Goal: Task Accomplishment & Management: Use online tool/utility

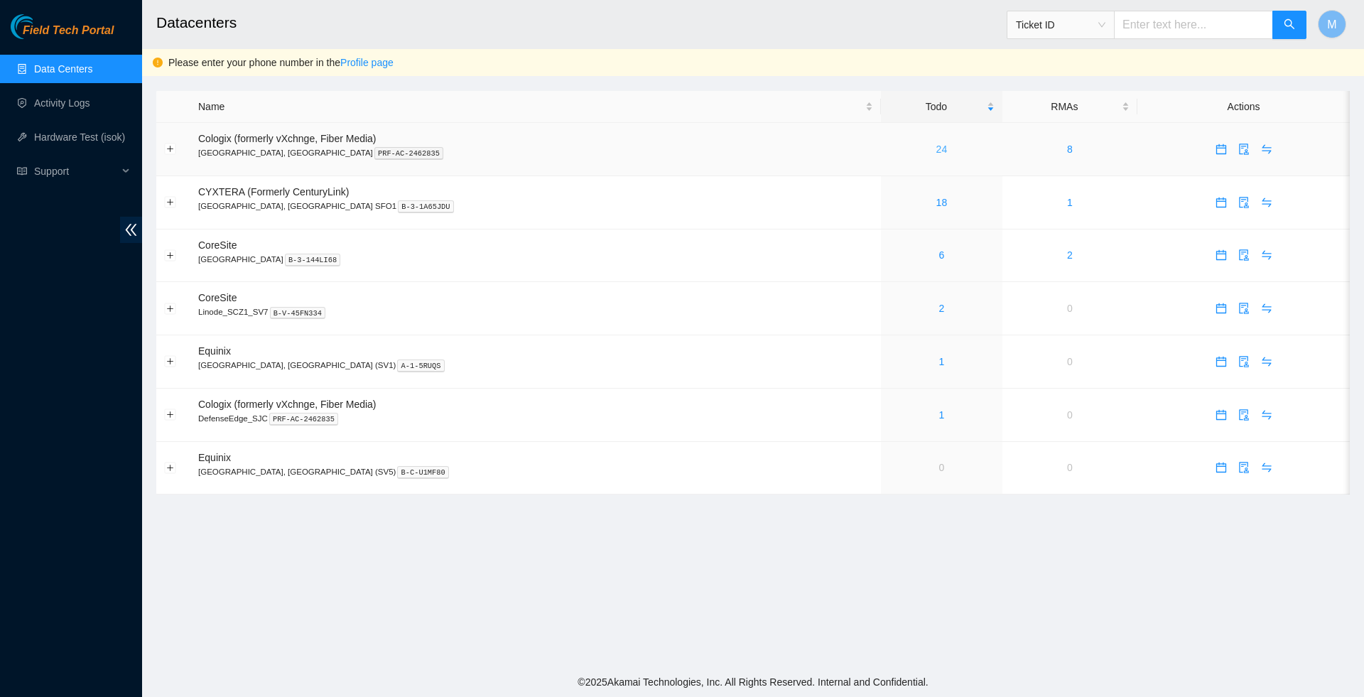
click at [936, 152] on link "24" at bounding box center [941, 148] width 11 height 11
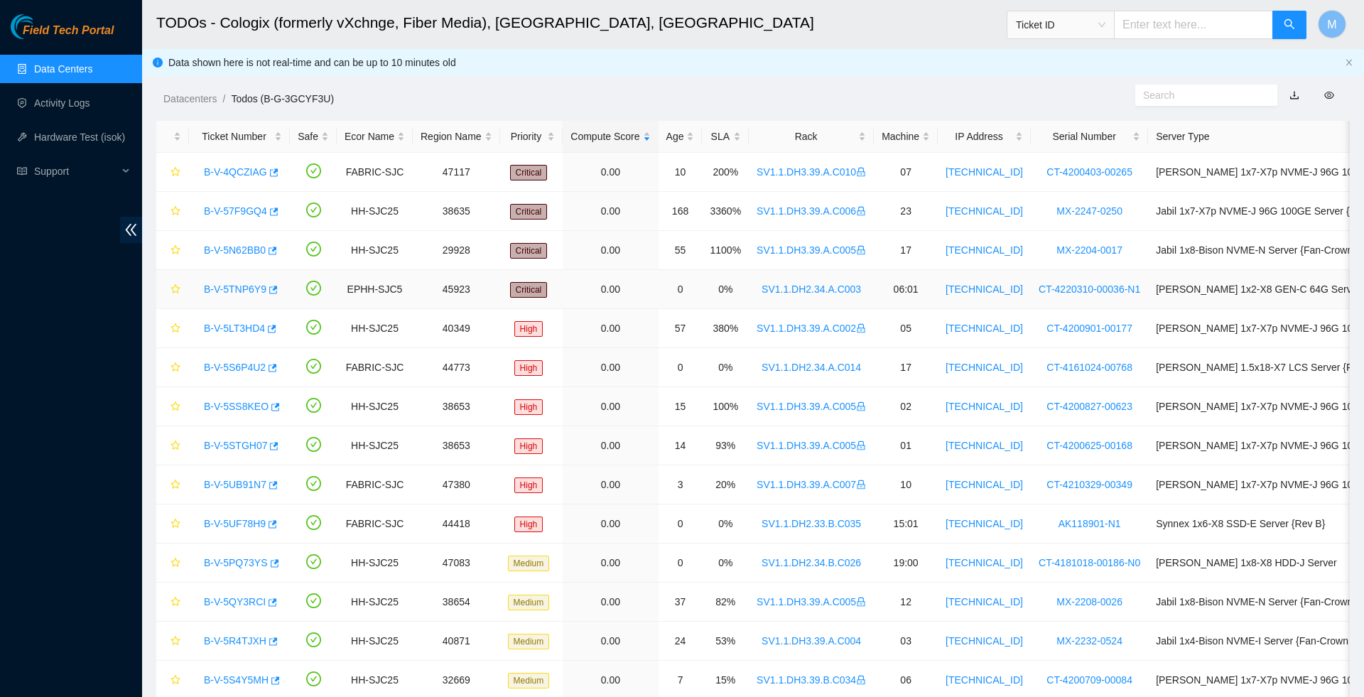
click at [236, 295] on link "B-V-5TNP6Y9" at bounding box center [235, 288] width 63 height 11
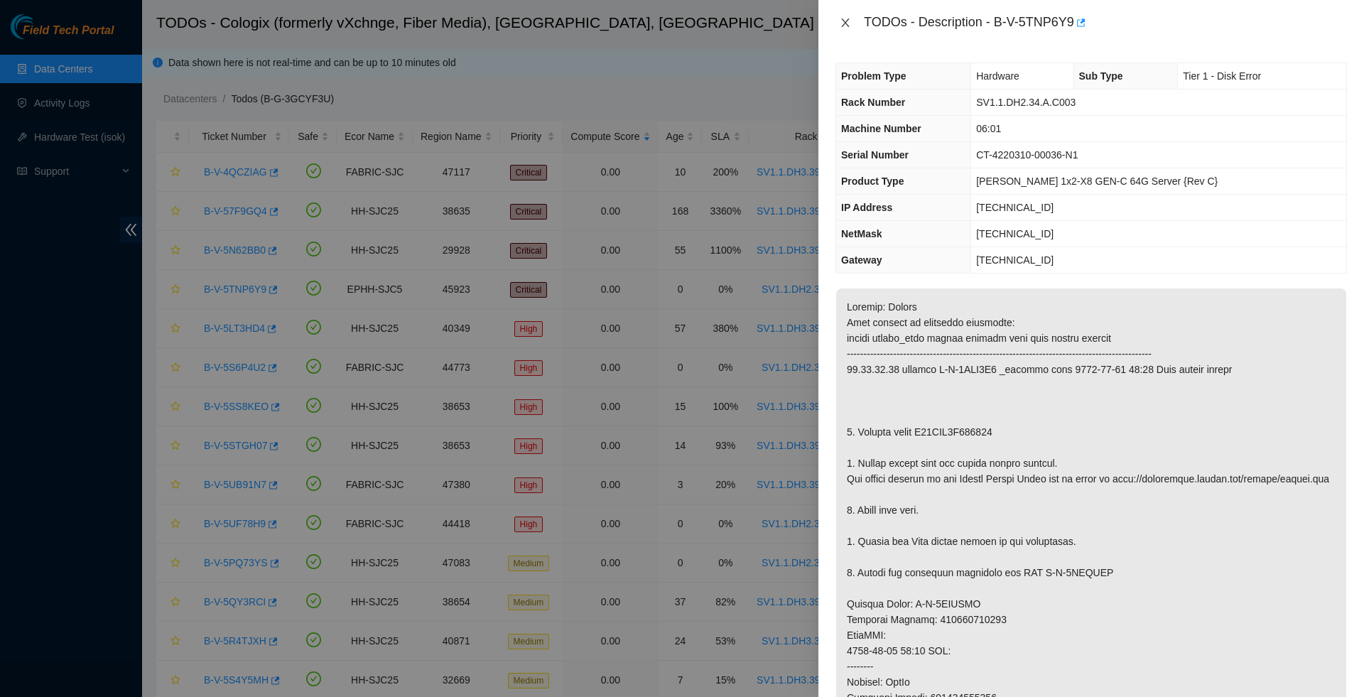
click at [847, 23] on icon "close" at bounding box center [845, 22] width 11 height 11
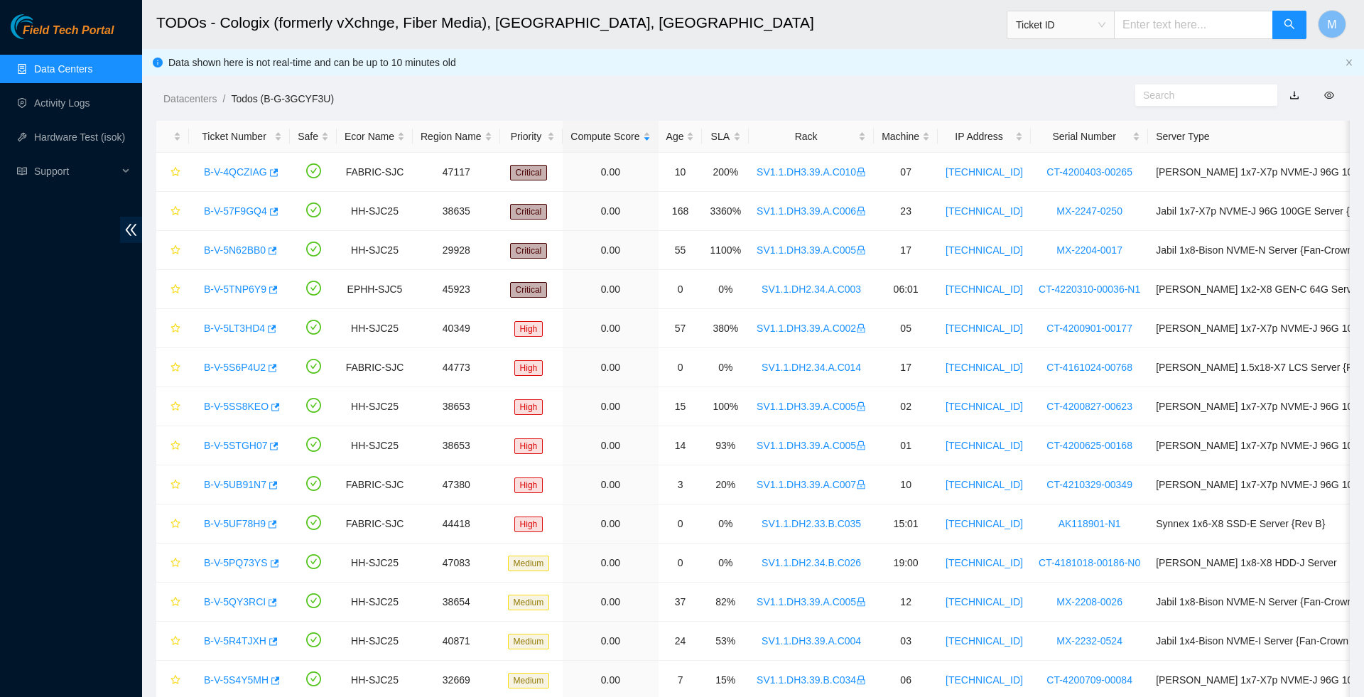
click at [66, 72] on link "Data Centers" at bounding box center [63, 68] width 58 height 11
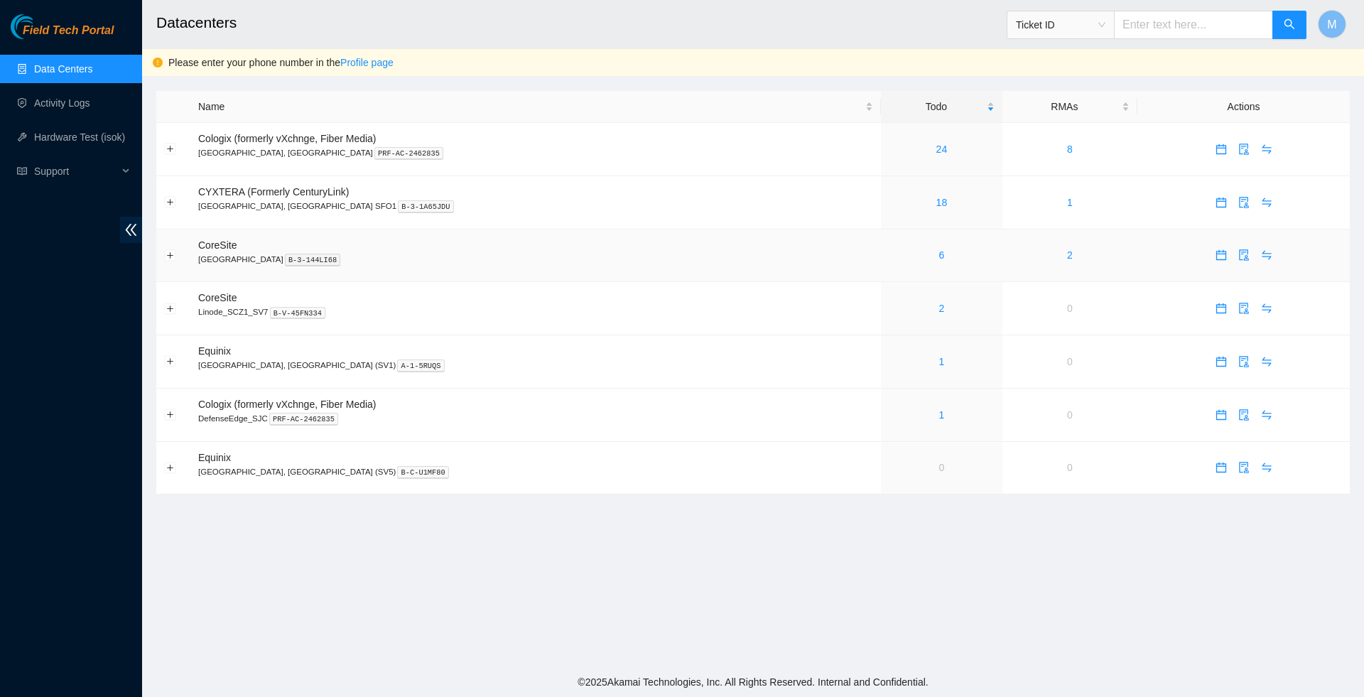
click at [889, 263] on div "6" at bounding box center [942, 255] width 106 height 16
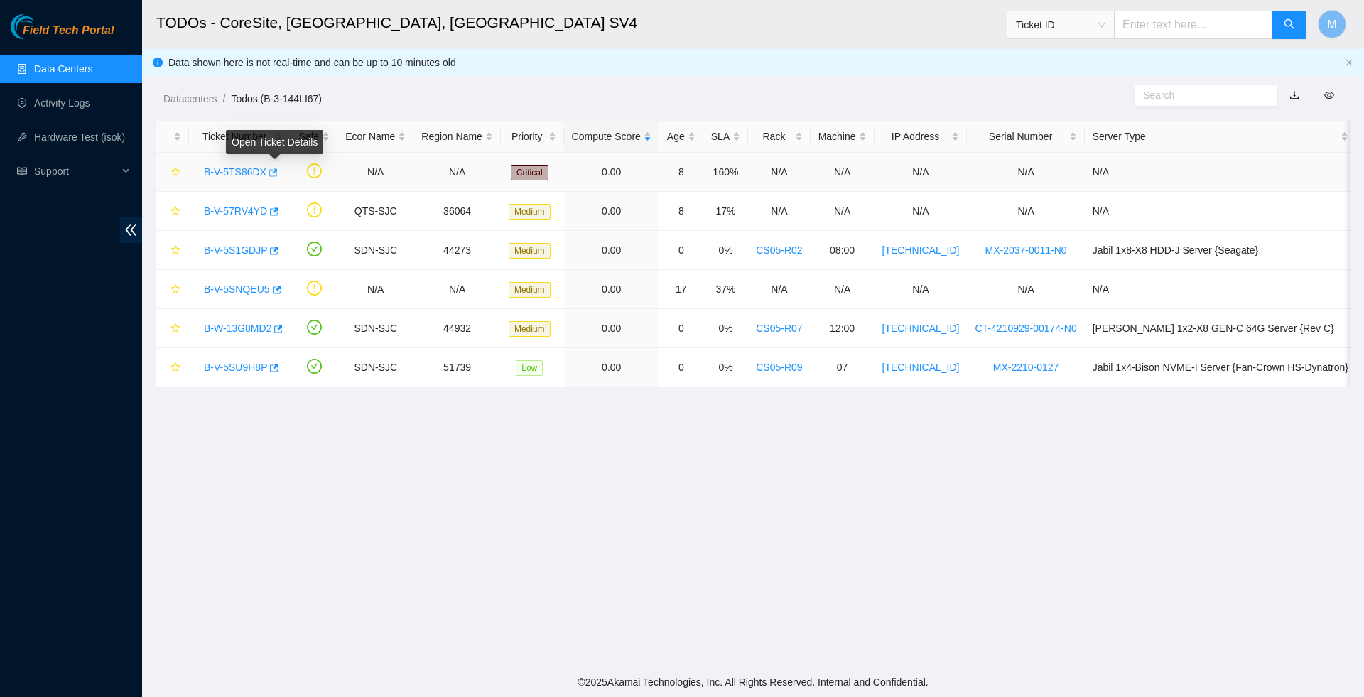
click at [277, 174] on icon "button" at bounding box center [272, 173] width 10 height 10
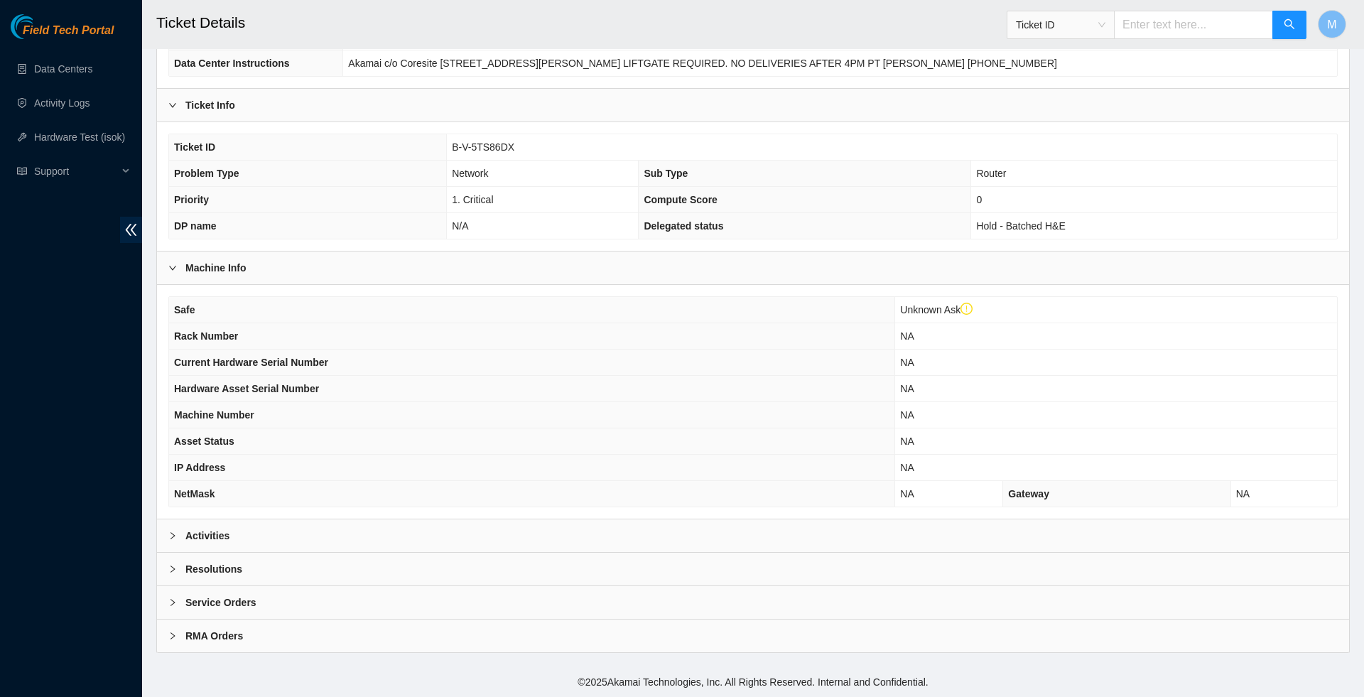
scroll to position [236, 0]
click at [171, 534] on icon "right" at bounding box center [172, 535] width 9 height 9
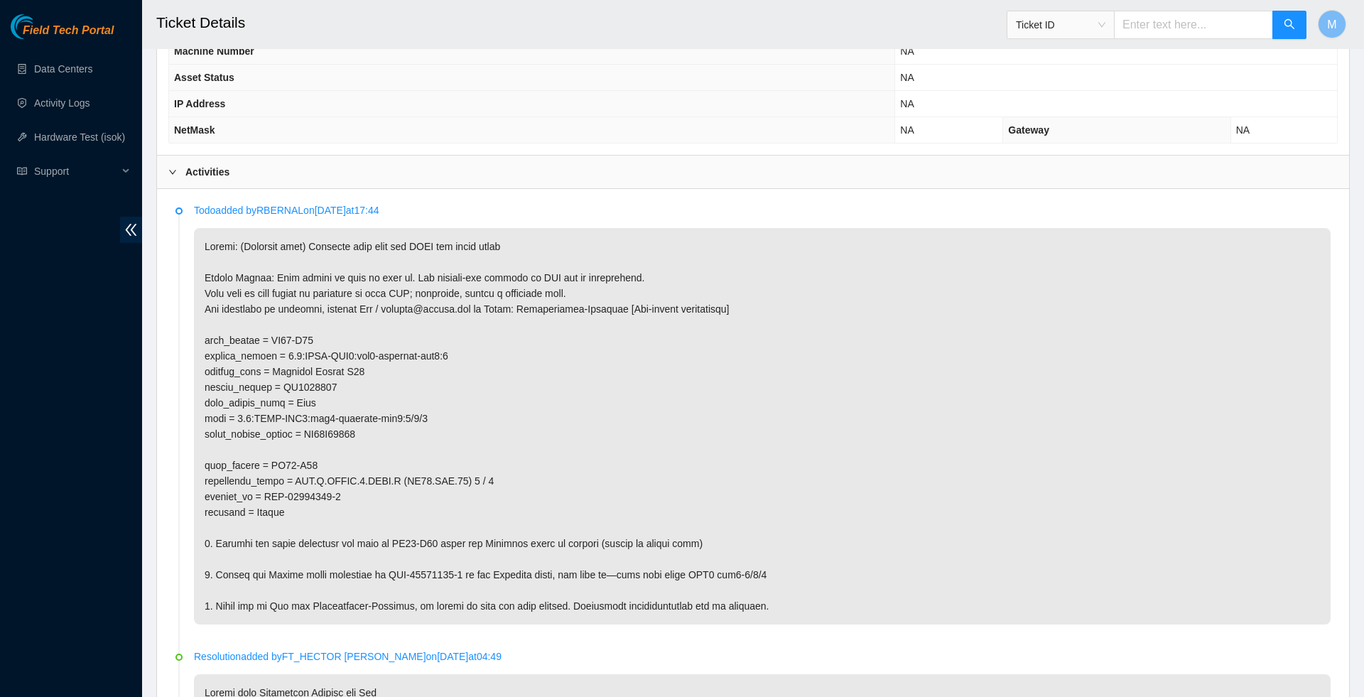
scroll to position [487, 0]
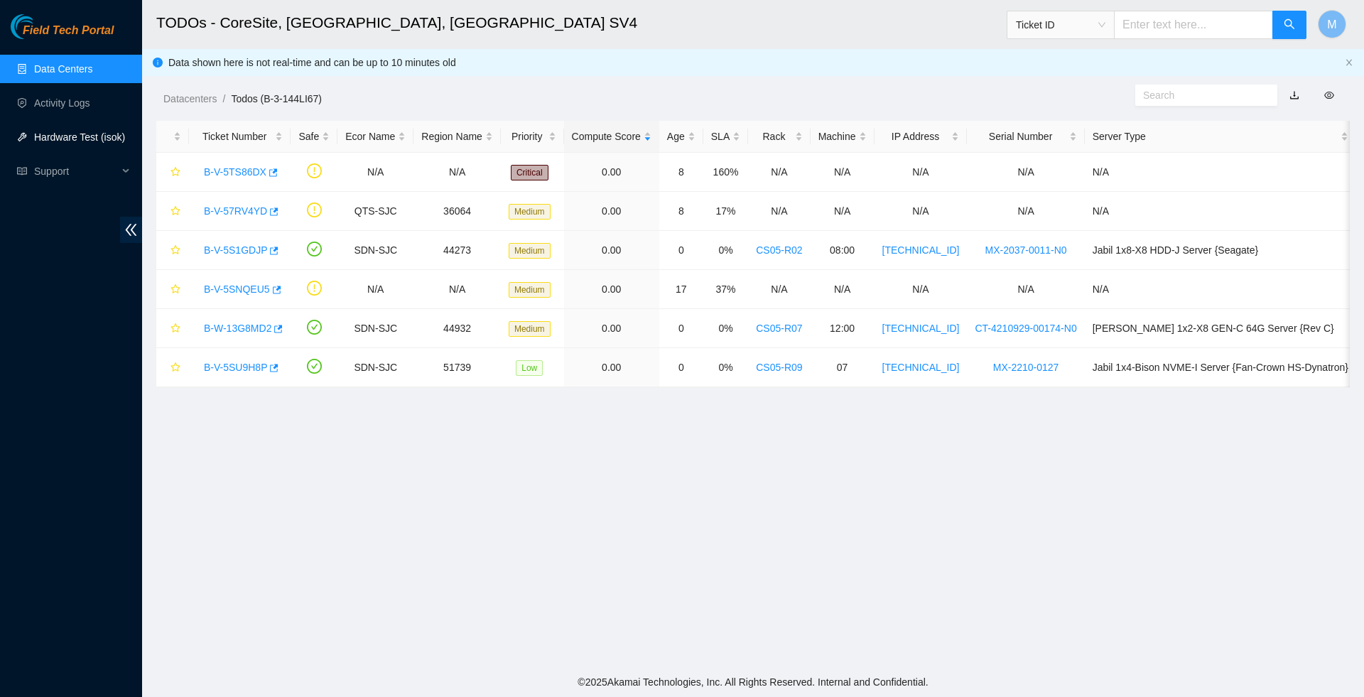
click at [115, 141] on link "Hardware Test (isok)" at bounding box center [79, 136] width 91 height 11
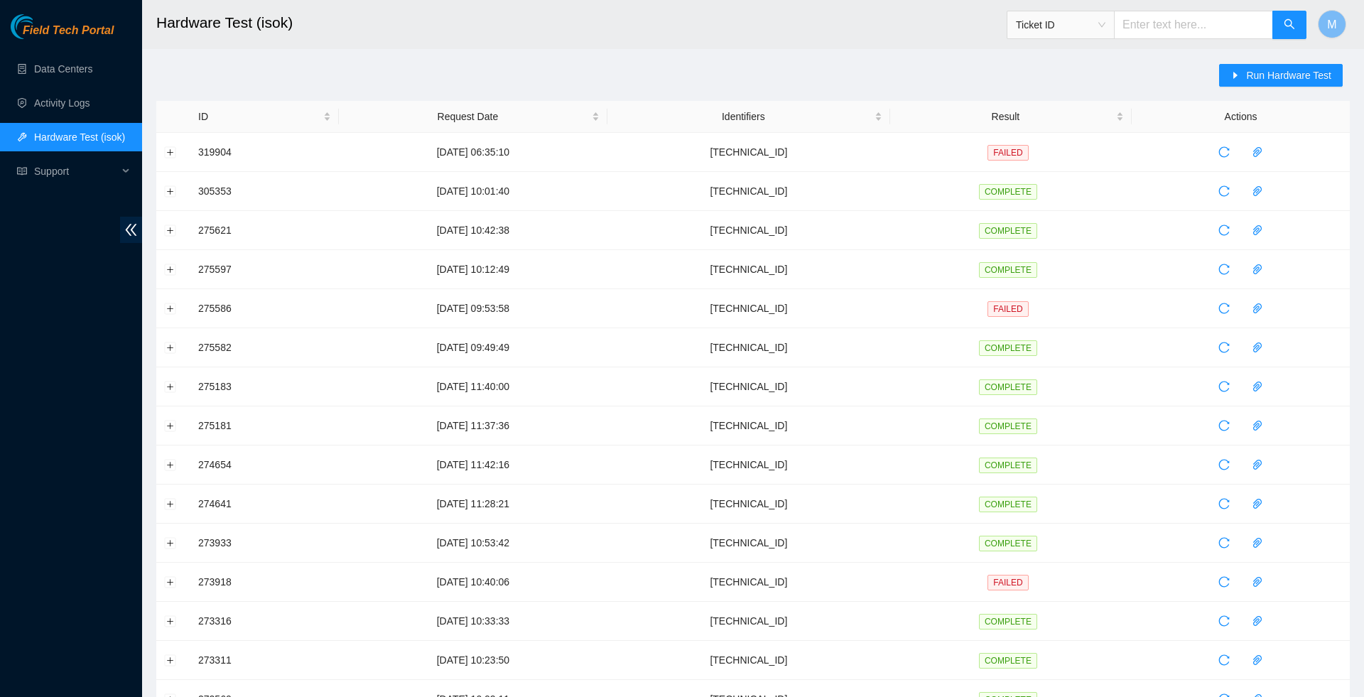
click at [1183, 29] on input "text" at bounding box center [1193, 25] width 159 height 28
paste input "[TECHNICAL_ID]"
type input "[TECHNICAL_ID]"
click at [1228, 21] on input "[TECHNICAL_ID]" at bounding box center [1193, 25] width 159 height 28
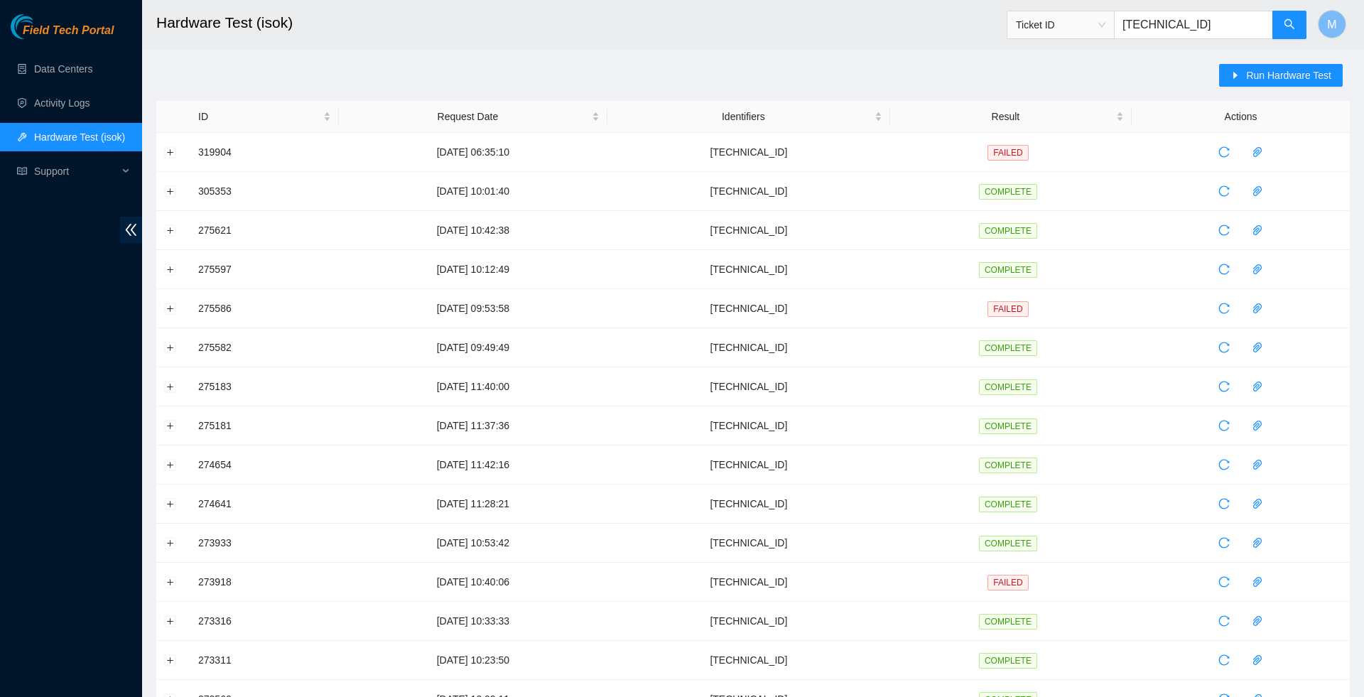
click at [1228, 21] on input "23.193.162.243" at bounding box center [1193, 25] width 159 height 28
click at [1257, 67] on span "Run Hardware Test" at bounding box center [1288, 75] width 85 height 16
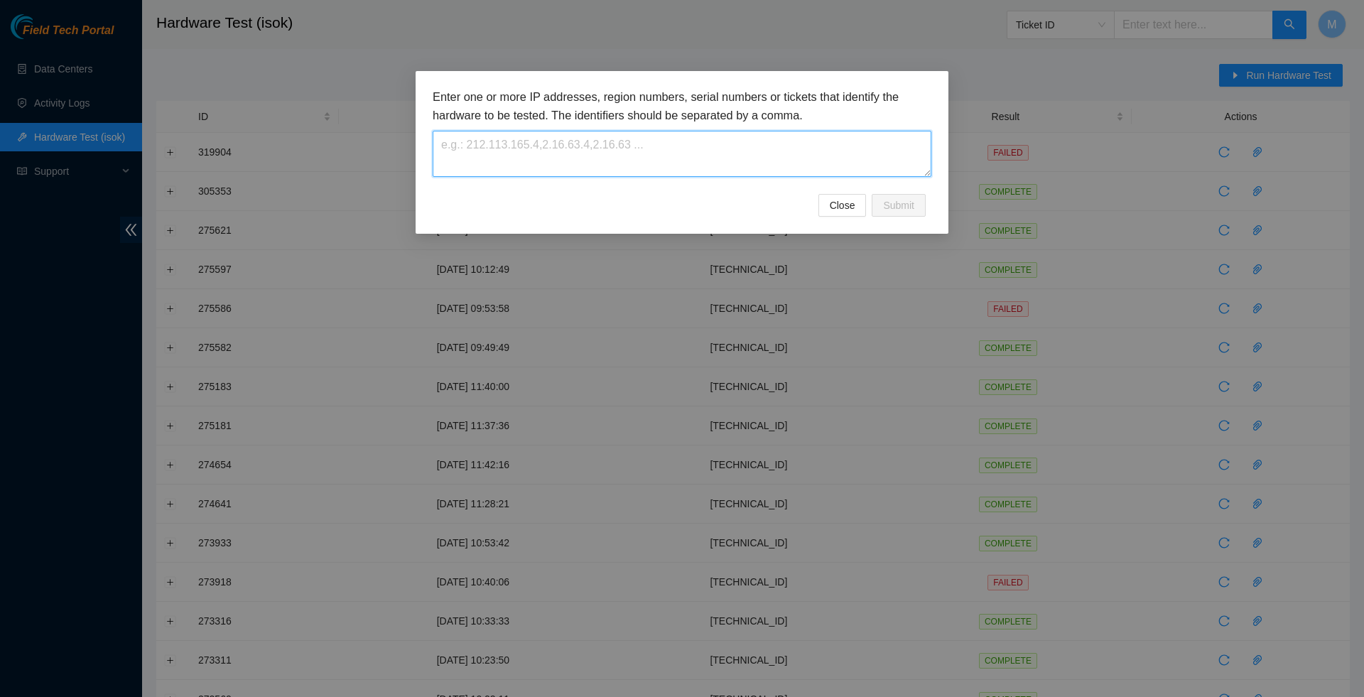
click at [683, 145] on textarea at bounding box center [682, 154] width 499 height 46
paste textarea "23.193.162.243"
type textarea "23.193.162.243"
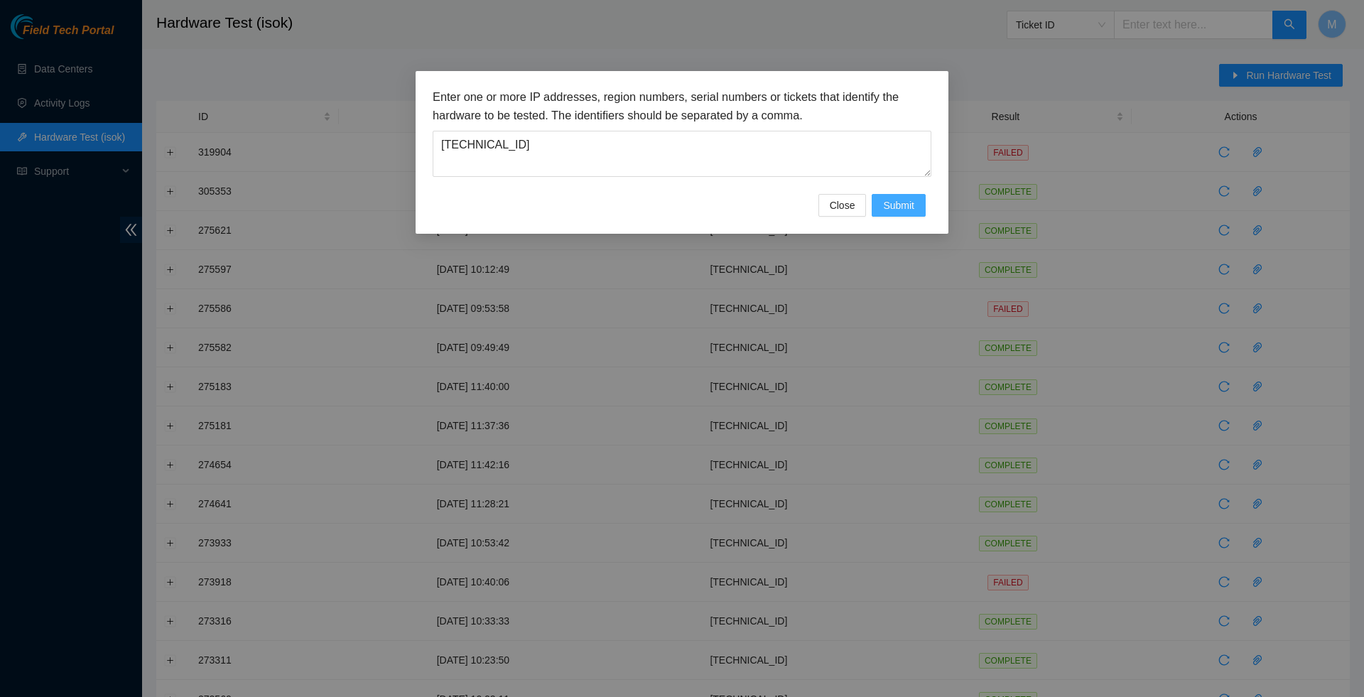
click at [896, 203] on span "Submit" at bounding box center [898, 205] width 31 height 16
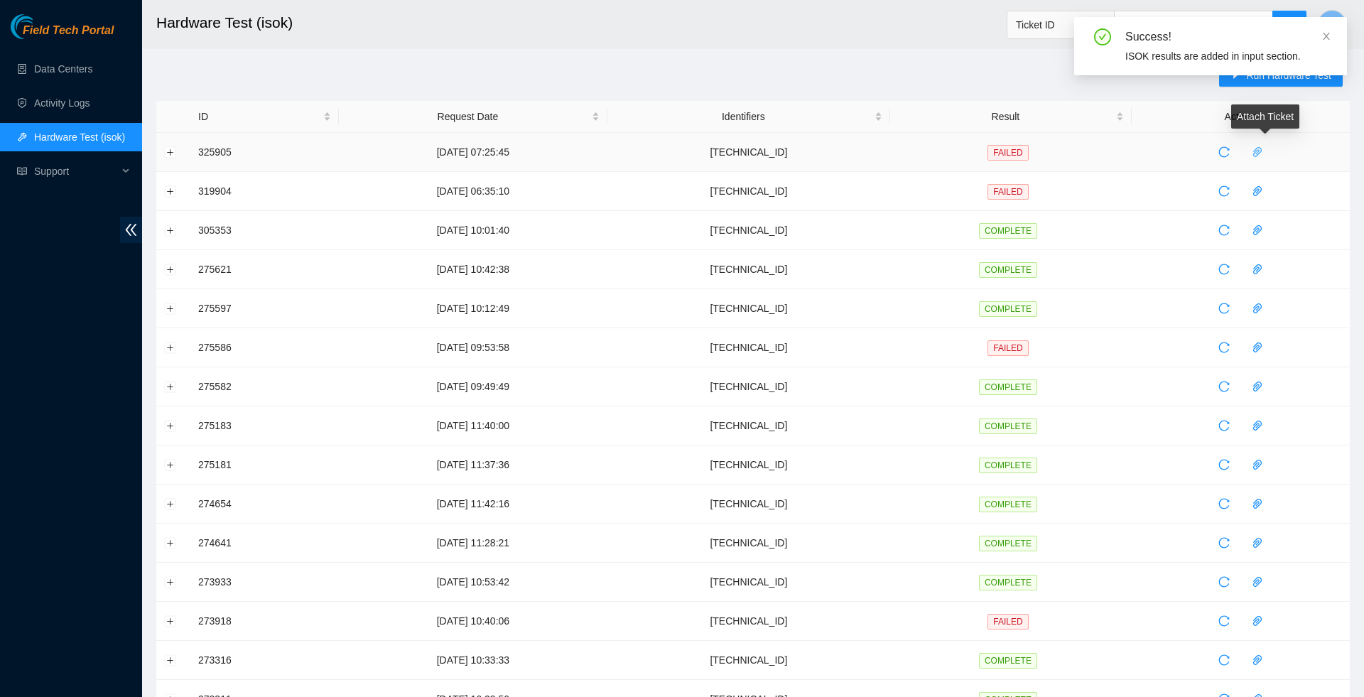
click at [1261, 152] on icon "paper-clip" at bounding box center [1257, 152] width 9 height 10
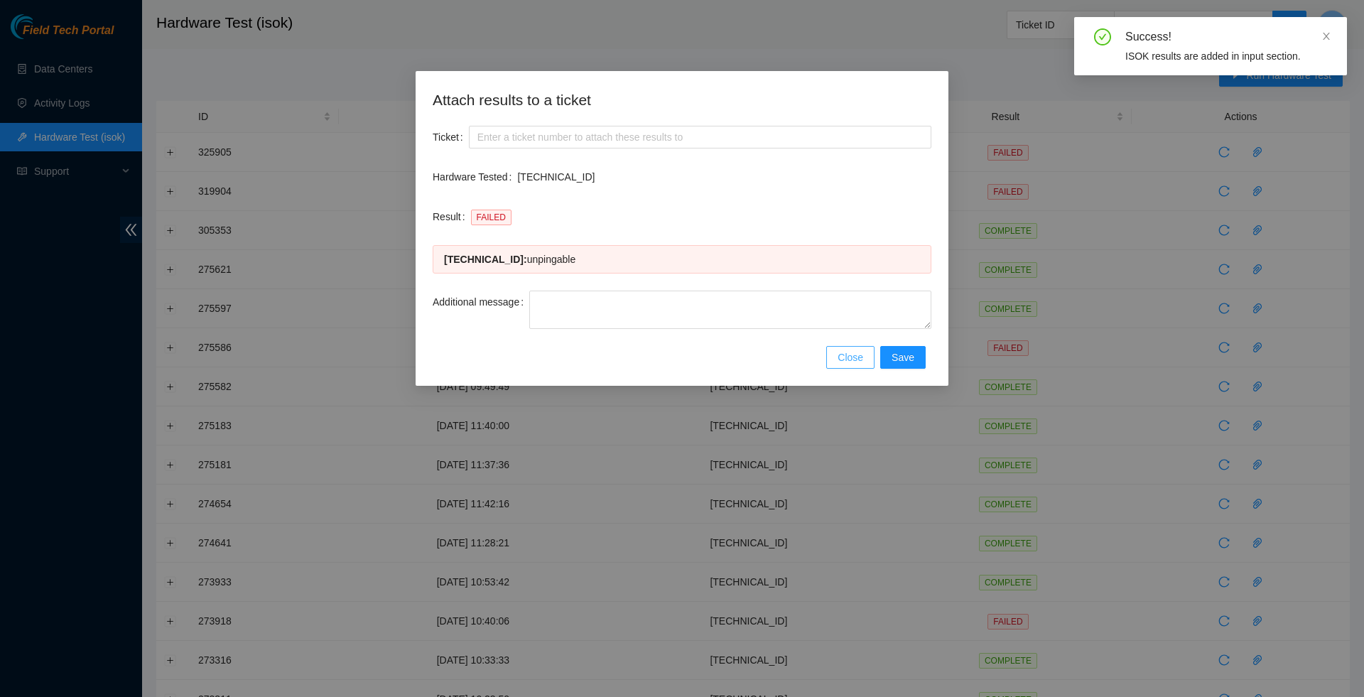
click at [853, 364] on span "Close" at bounding box center [850, 357] width 26 height 16
